Goal: Task Accomplishment & Management: Manage account settings

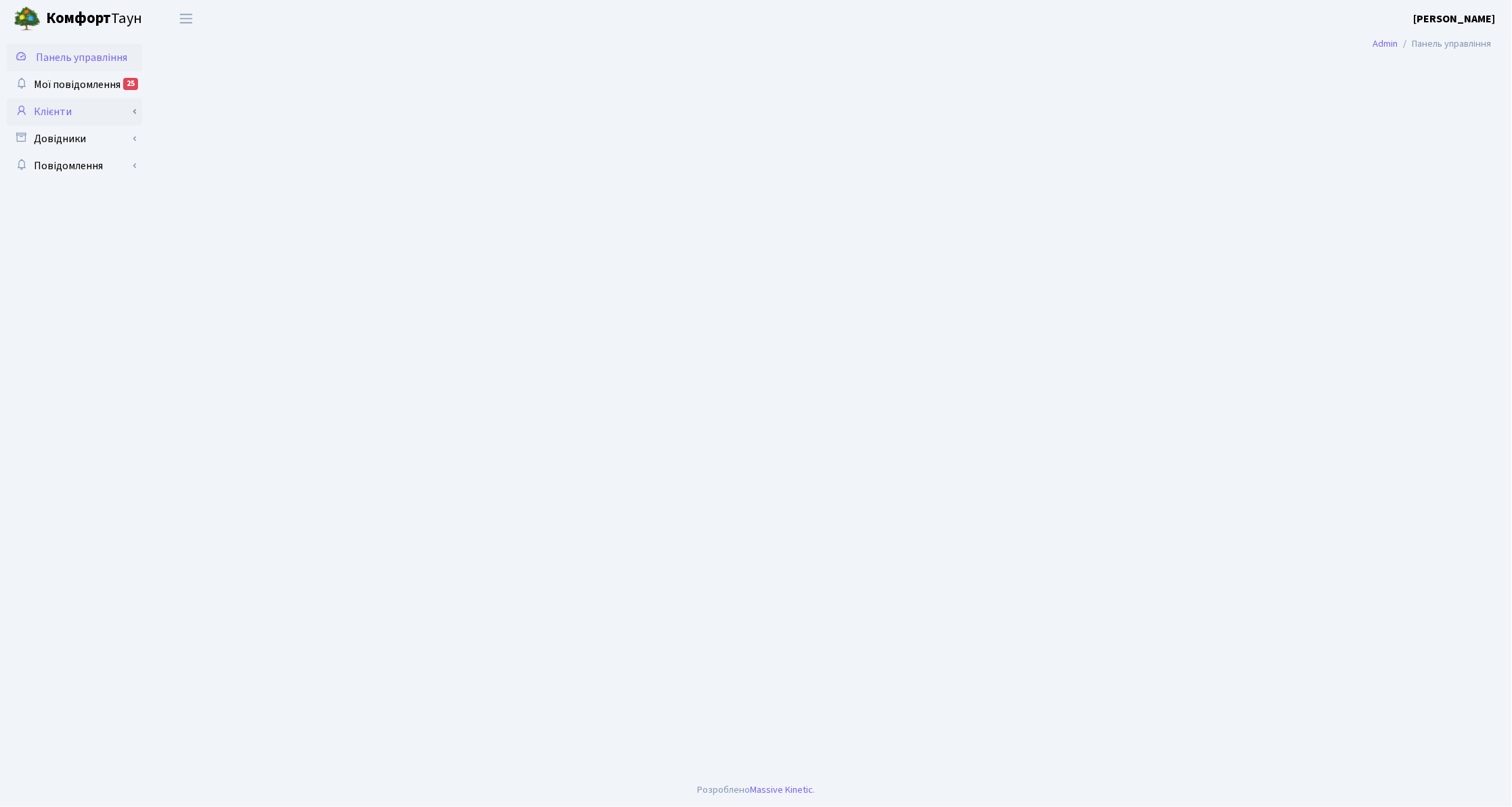
click at [80, 114] on link "Клієнти" at bounding box center [75, 112] width 136 height 28
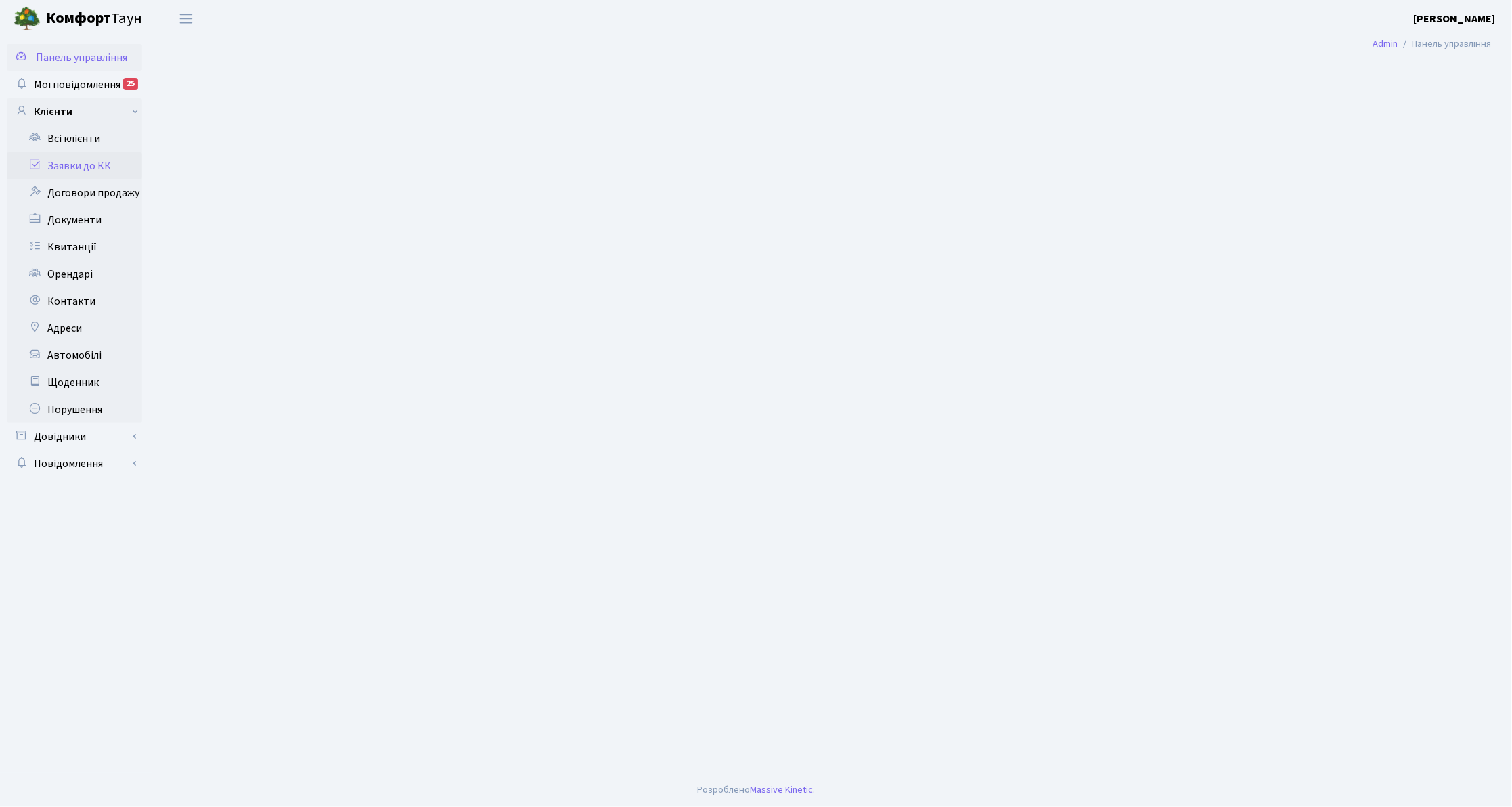
click at [84, 158] on link "Заявки до КК" at bounding box center [75, 166] width 136 height 28
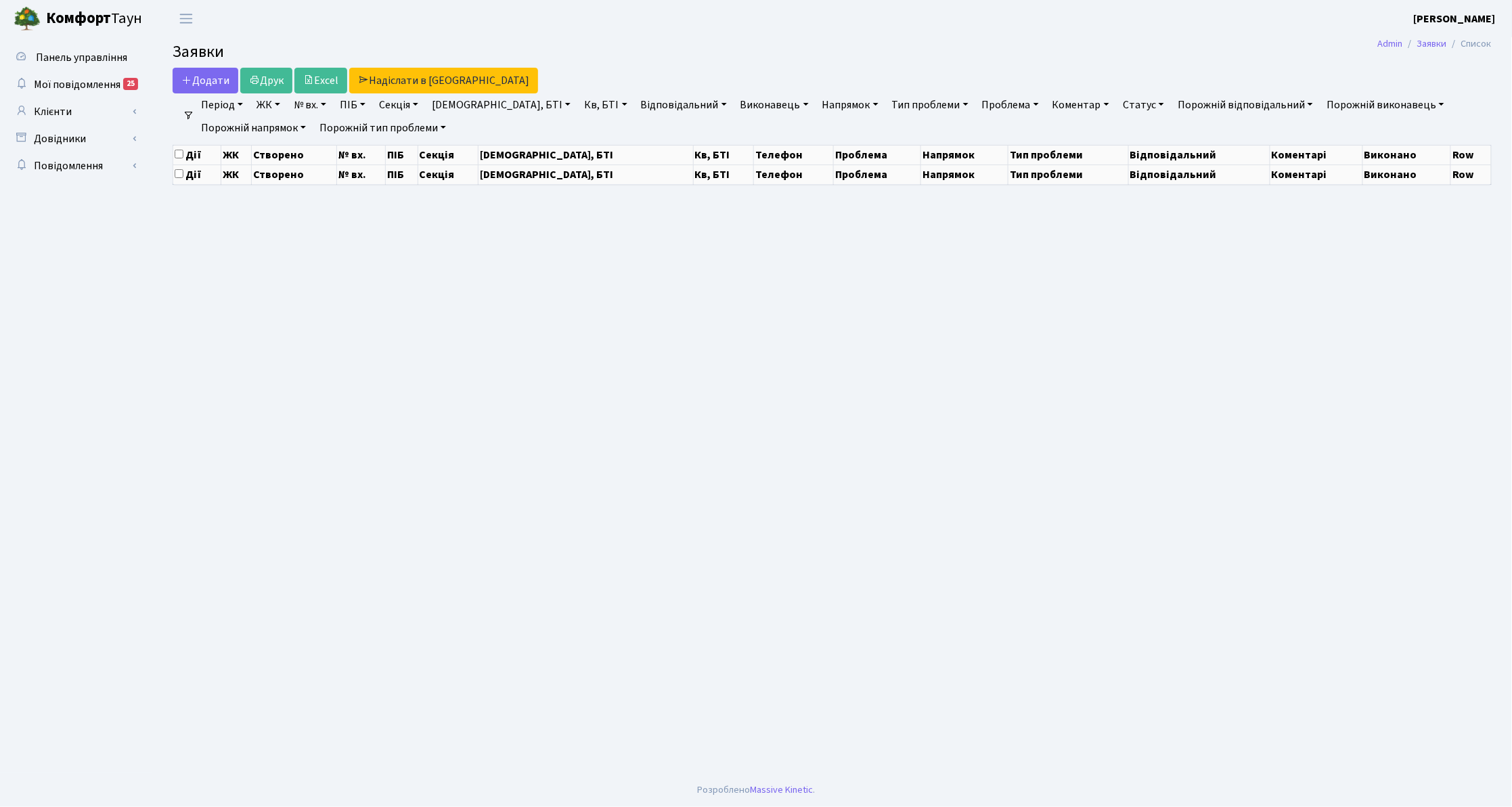
select select "25"
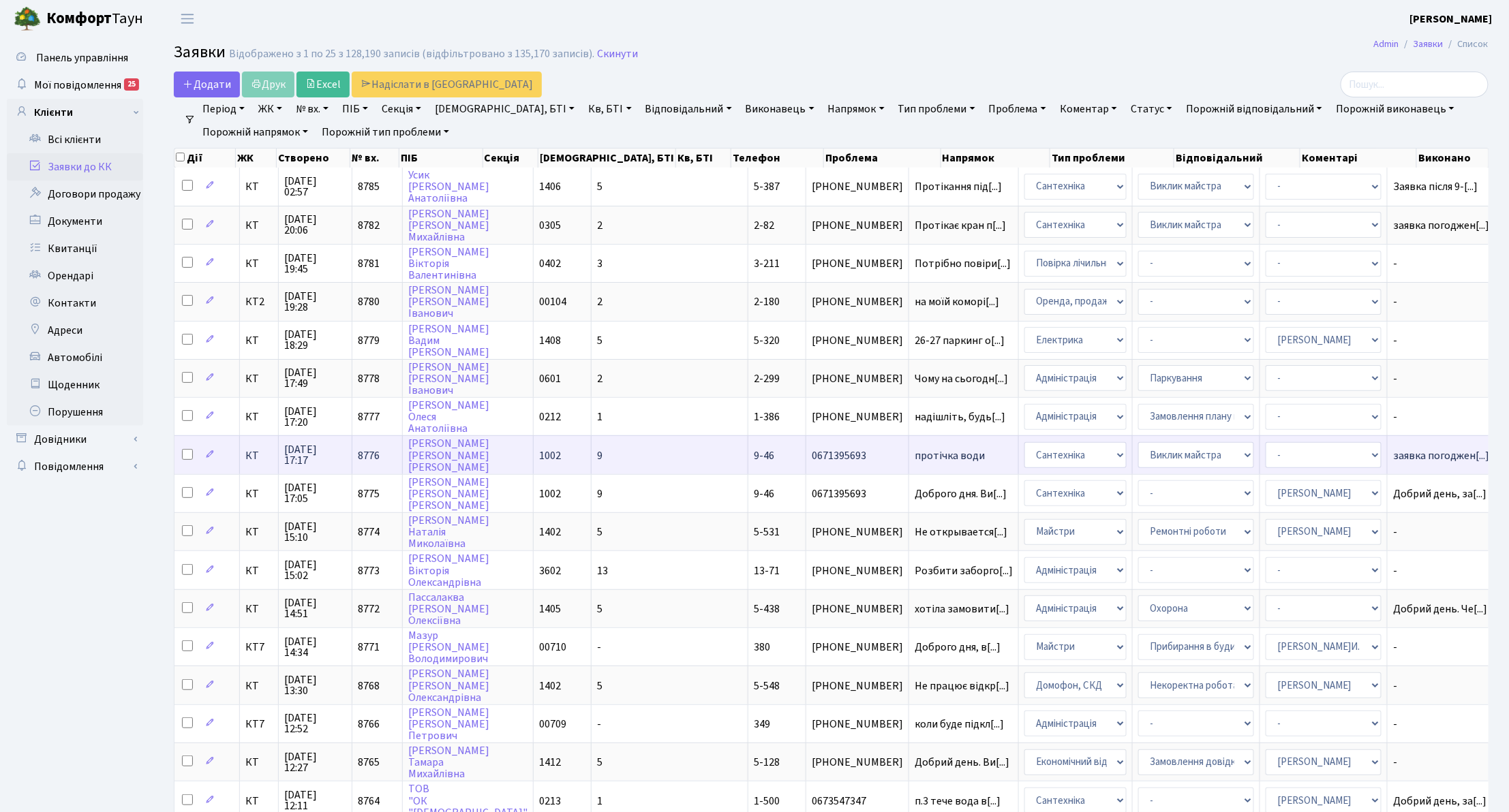
click at [910, 456] on td "протічка води" at bounding box center [964, 455] width 110 height 39
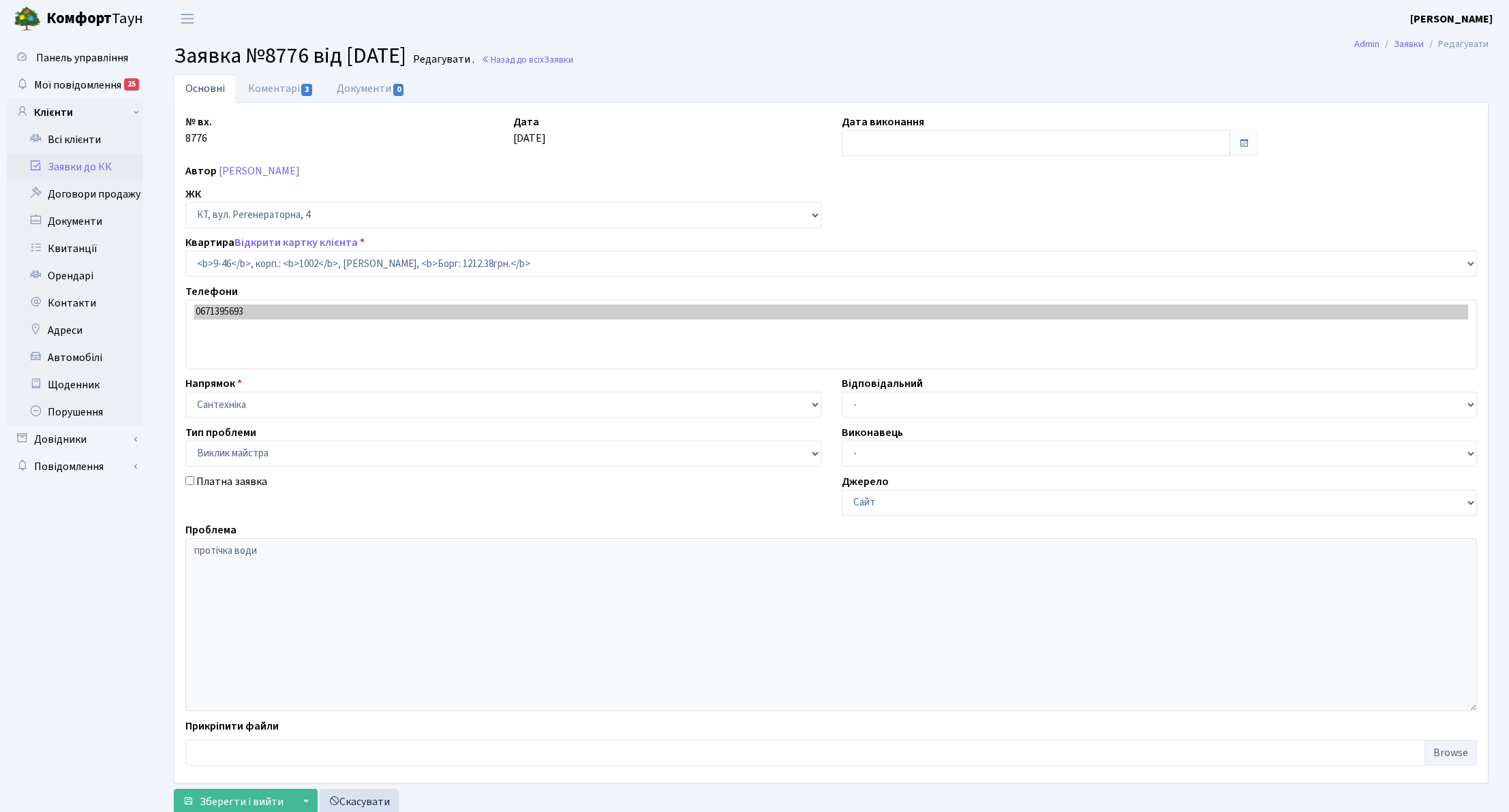
select select "6500"
select select "29"
